Goal: Information Seeking & Learning: Learn about a topic

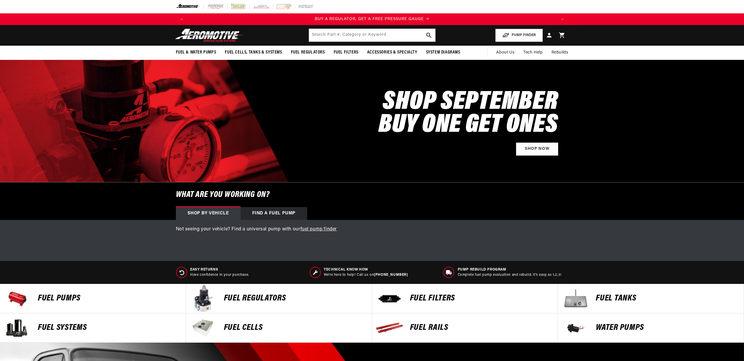
select select "2019"
select select "CTS"
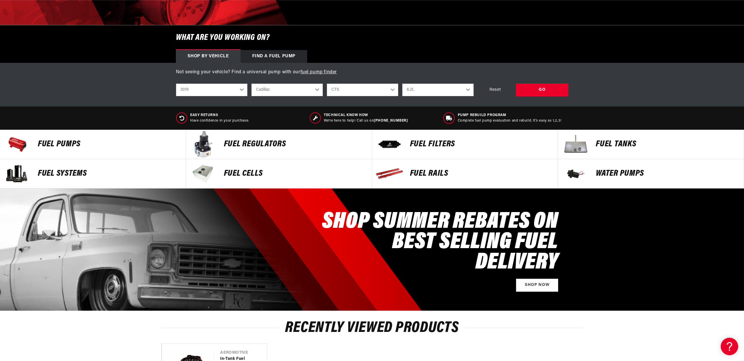
scroll to position [0, 369]
click at [242, 173] on p "FUEL Cells" at bounding box center [295, 174] width 142 height 9
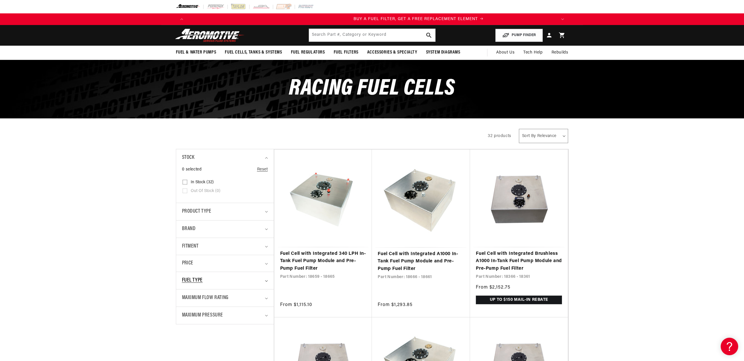
scroll to position [0, 369]
click at [207, 213] on span "Product type" at bounding box center [196, 212] width 29 height 8
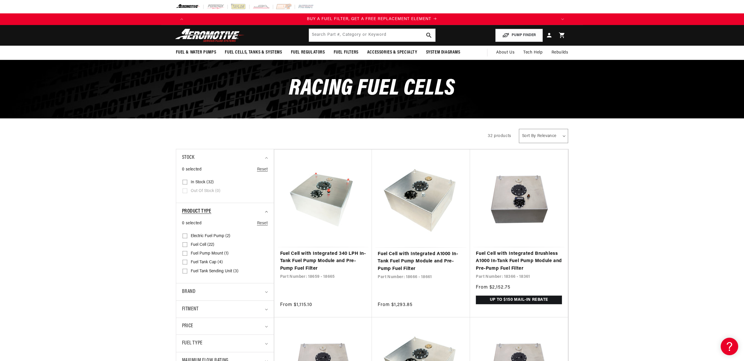
click at [209, 213] on span "Product type" at bounding box center [196, 212] width 29 height 8
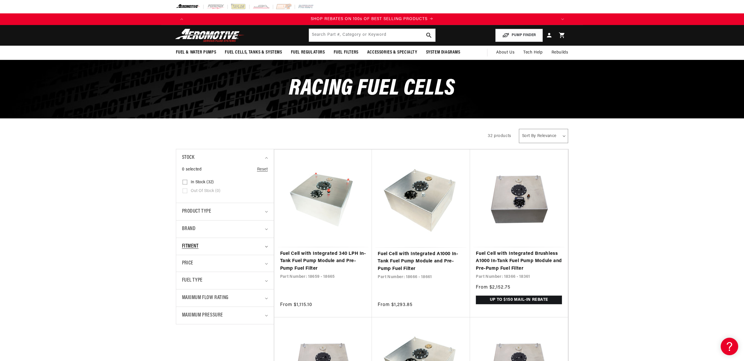
scroll to position [0, 0]
click at [213, 247] on div "Fitment" at bounding box center [222, 247] width 81 height 8
click at [201, 278] on span "Fuel Type" at bounding box center [192, 281] width 21 height 8
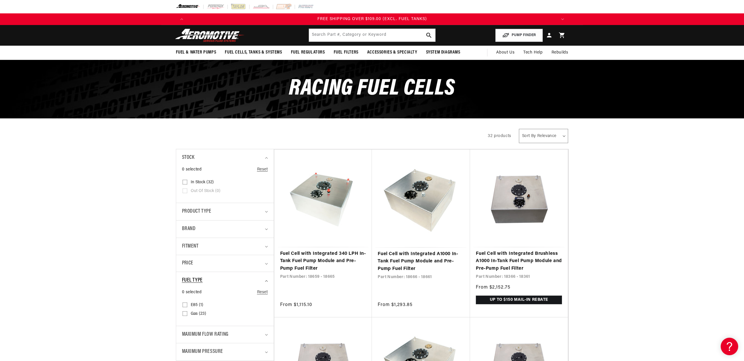
click at [201, 278] on span "Fuel Type" at bounding box center [192, 281] width 21 height 8
click at [223, 294] on span "Maximum Flow Rating" at bounding box center [205, 298] width 47 height 8
click at [223, 296] on span "Maximum Flow Rating" at bounding box center [205, 298] width 47 height 8
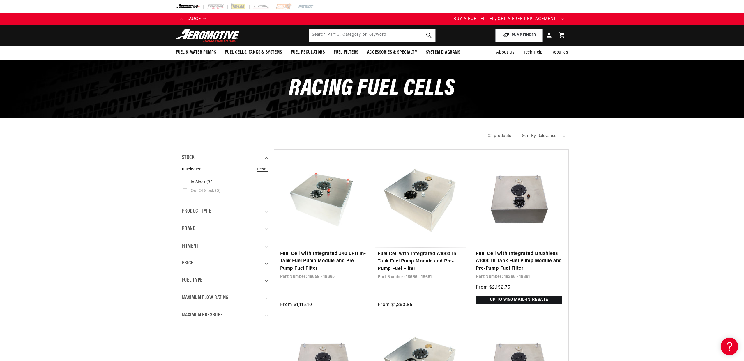
scroll to position [0, 0]
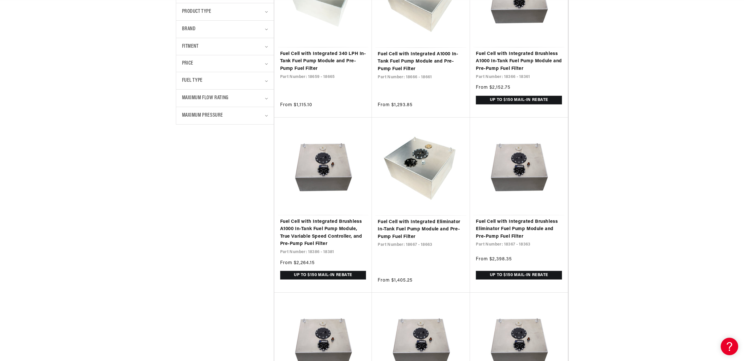
scroll to position [0, 1108]
